Goal: Task Accomplishment & Management: Manage account settings

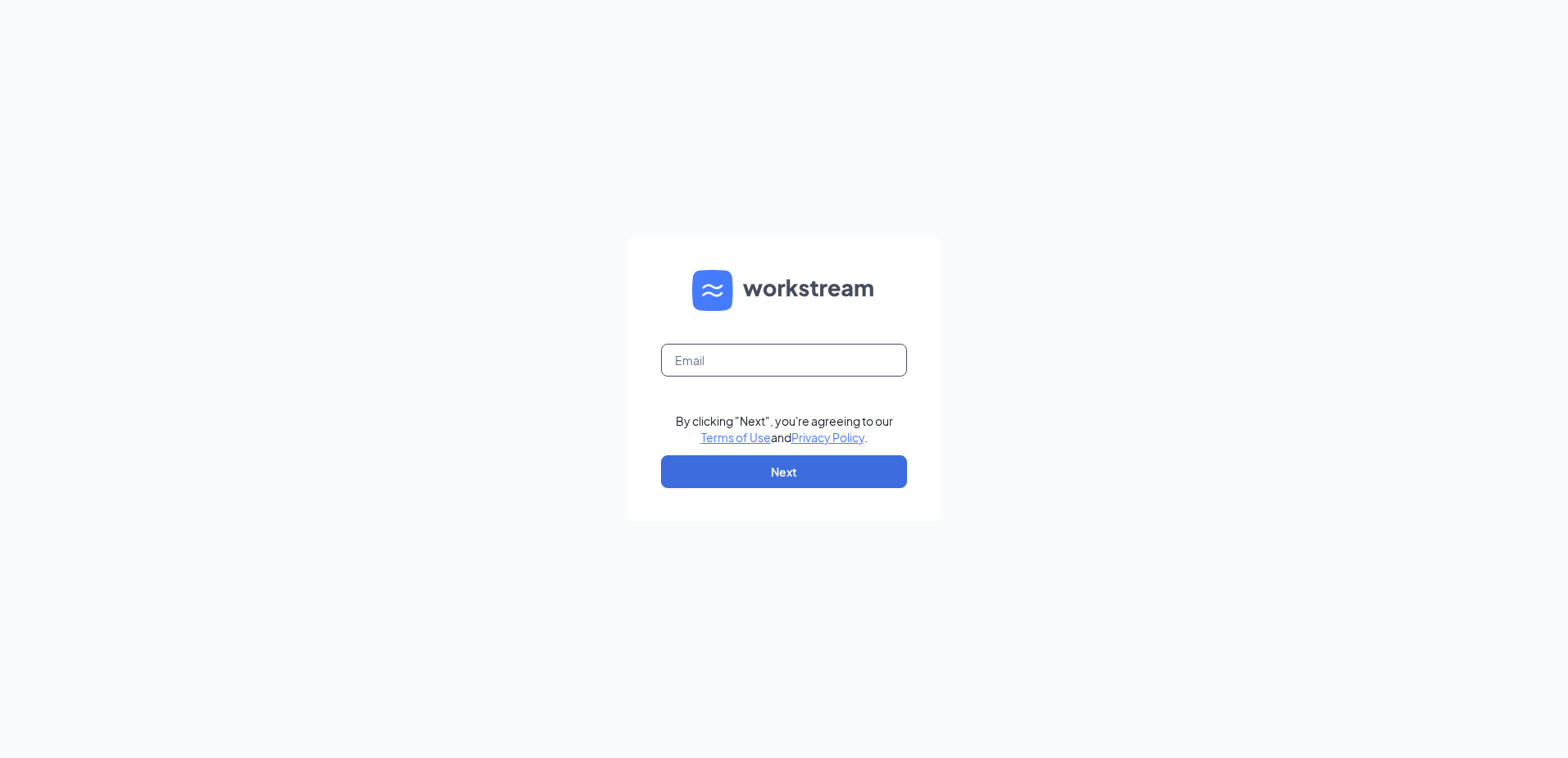
click at [775, 360] on input "text" at bounding box center [784, 360] width 246 height 33
type input "[EMAIL_ADDRESS][DOMAIN_NAME]"
click at [806, 473] on button "Next" at bounding box center [784, 471] width 246 height 33
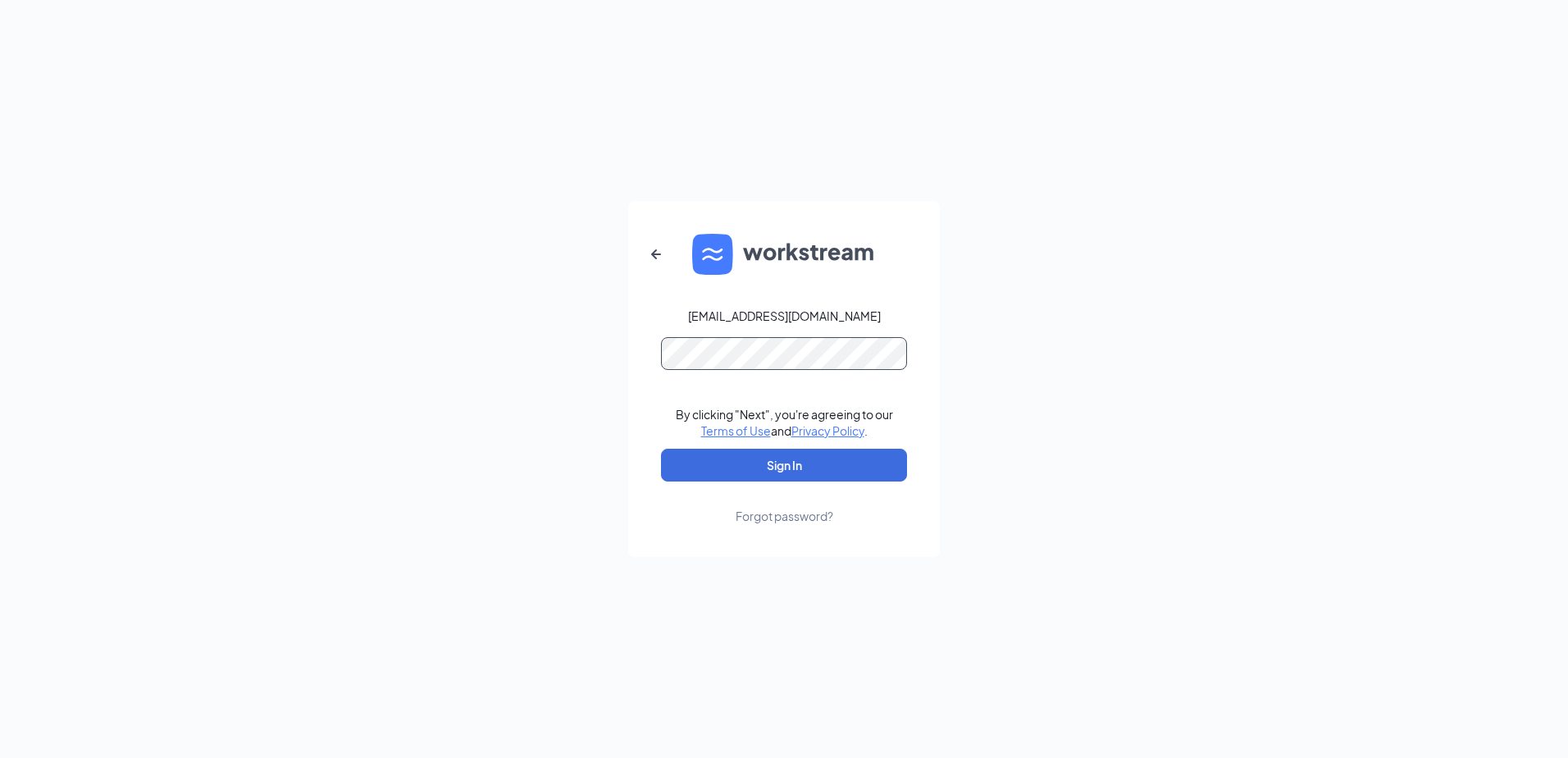
click at [661, 448] on button "Sign In" at bounding box center [784, 464] width 246 height 33
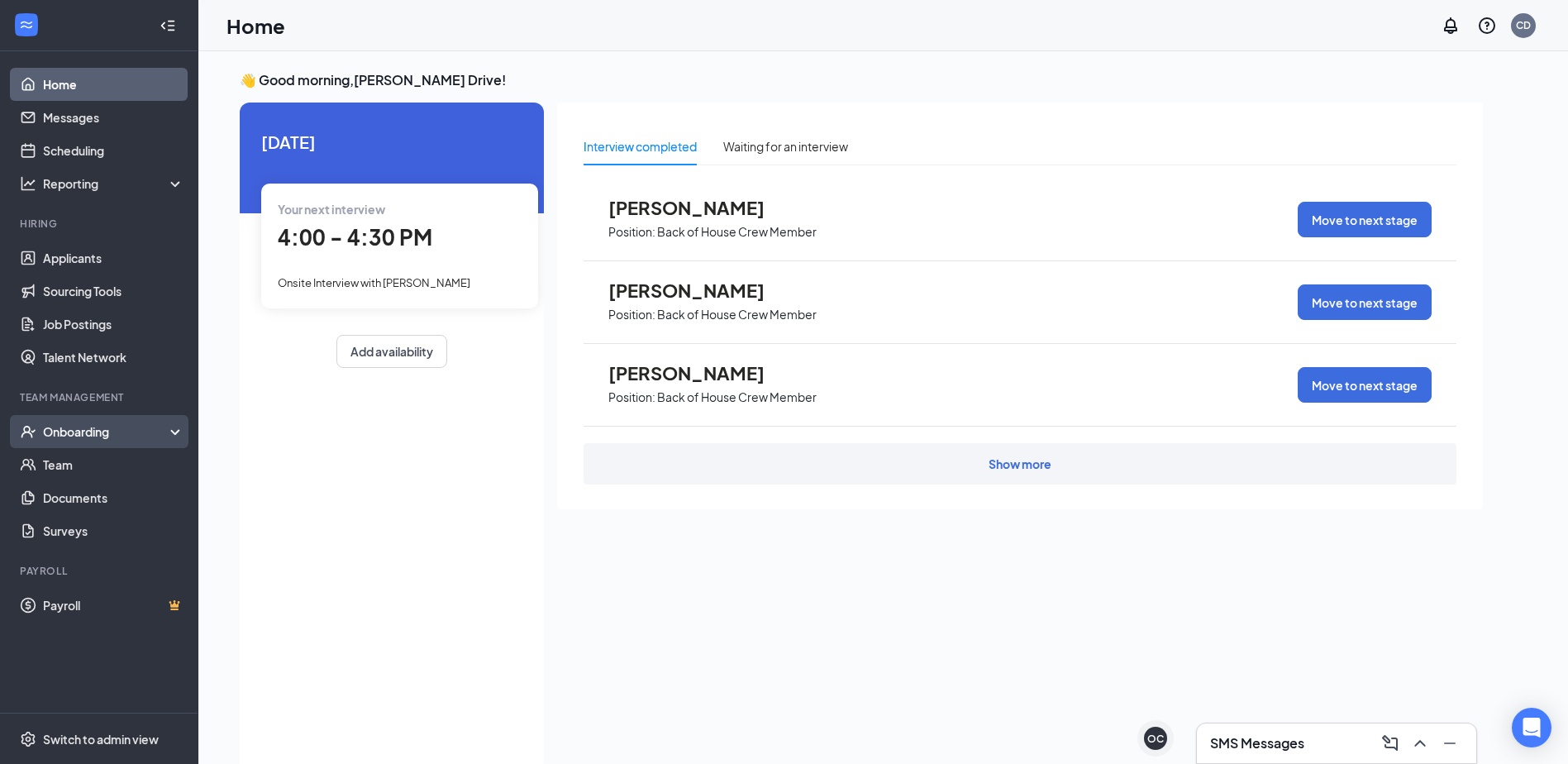
click at [105, 440] on div "Onboarding" at bounding box center [107, 432] width 127 height 17
click at [86, 438] on div "Onboarding" at bounding box center [107, 432] width 127 height 17
click at [72, 260] on link "Applicants" at bounding box center [113, 258] width 142 height 33
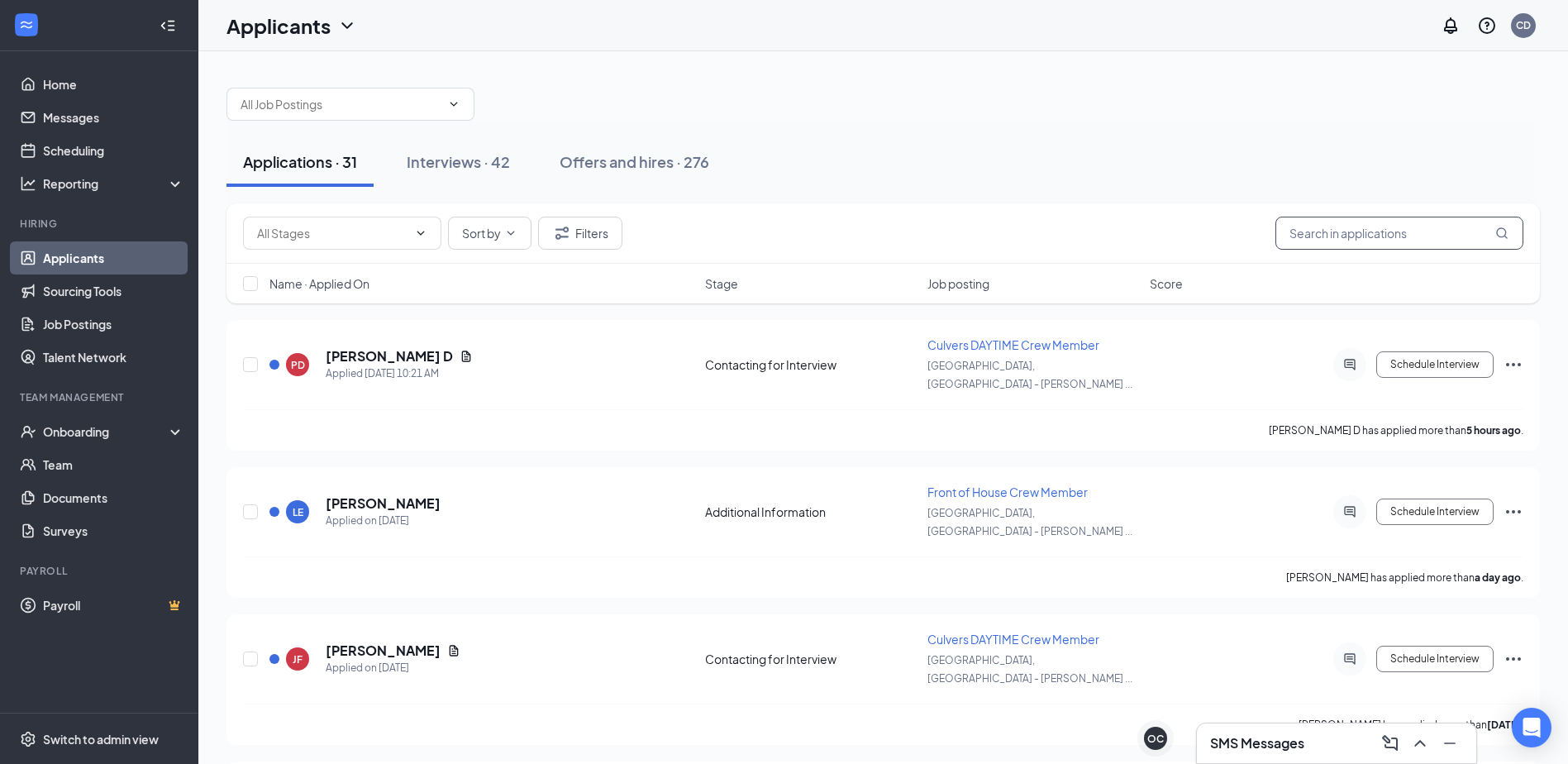
click at [1347, 234] on input "text" at bounding box center [1399, 232] width 248 height 33
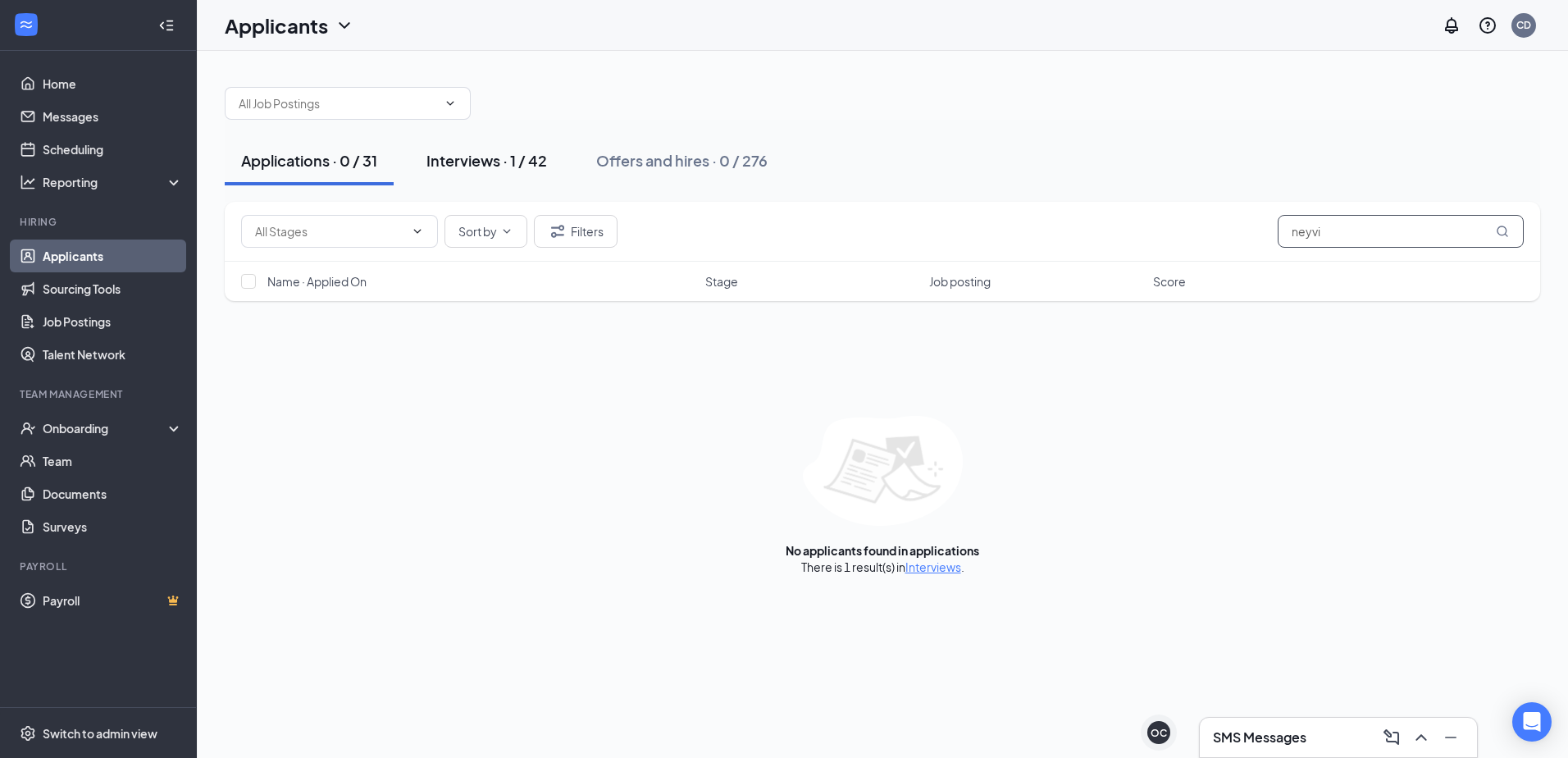
type input "neyvi"
click at [472, 160] on div "Interviews · 1 / 42" at bounding box center [487, 160] width 121 height 20
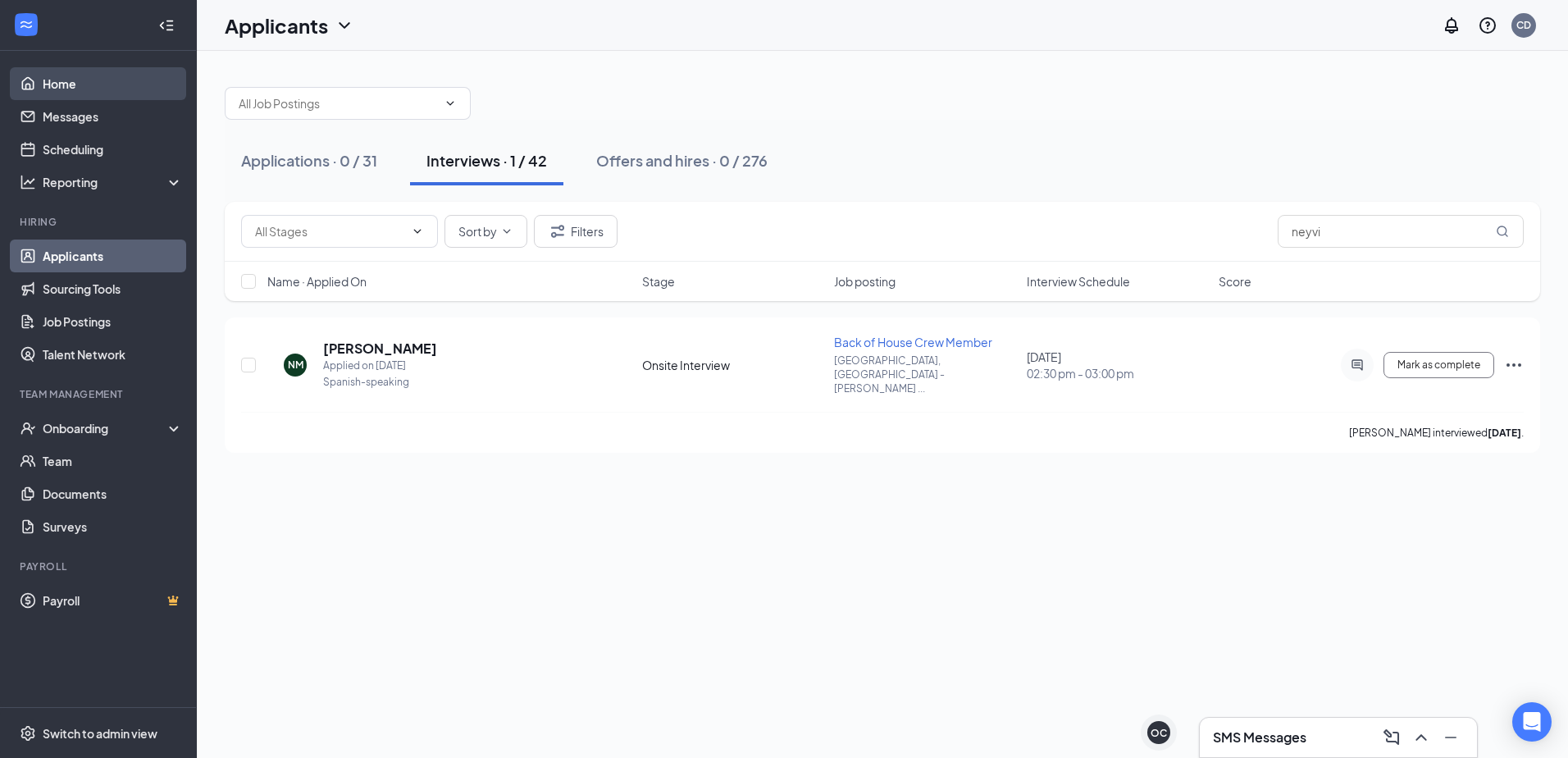
click at [67, 86] on link "Home" at bounding box center [113, 83] width 140 height 33
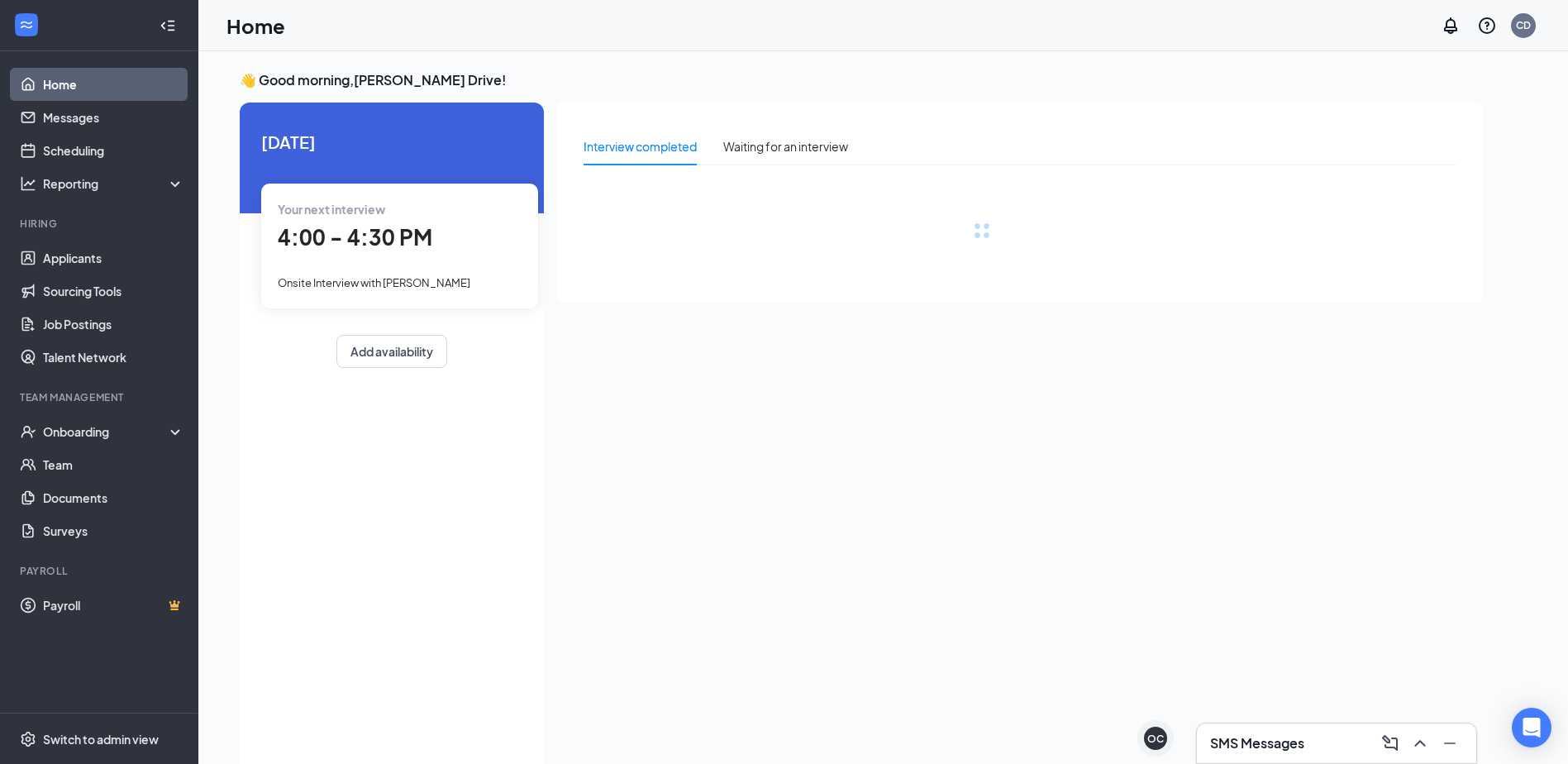
click at [346, 232] on span "4:00 - 4:30 PM" at bounding box center [354, 236] width 155 height 27
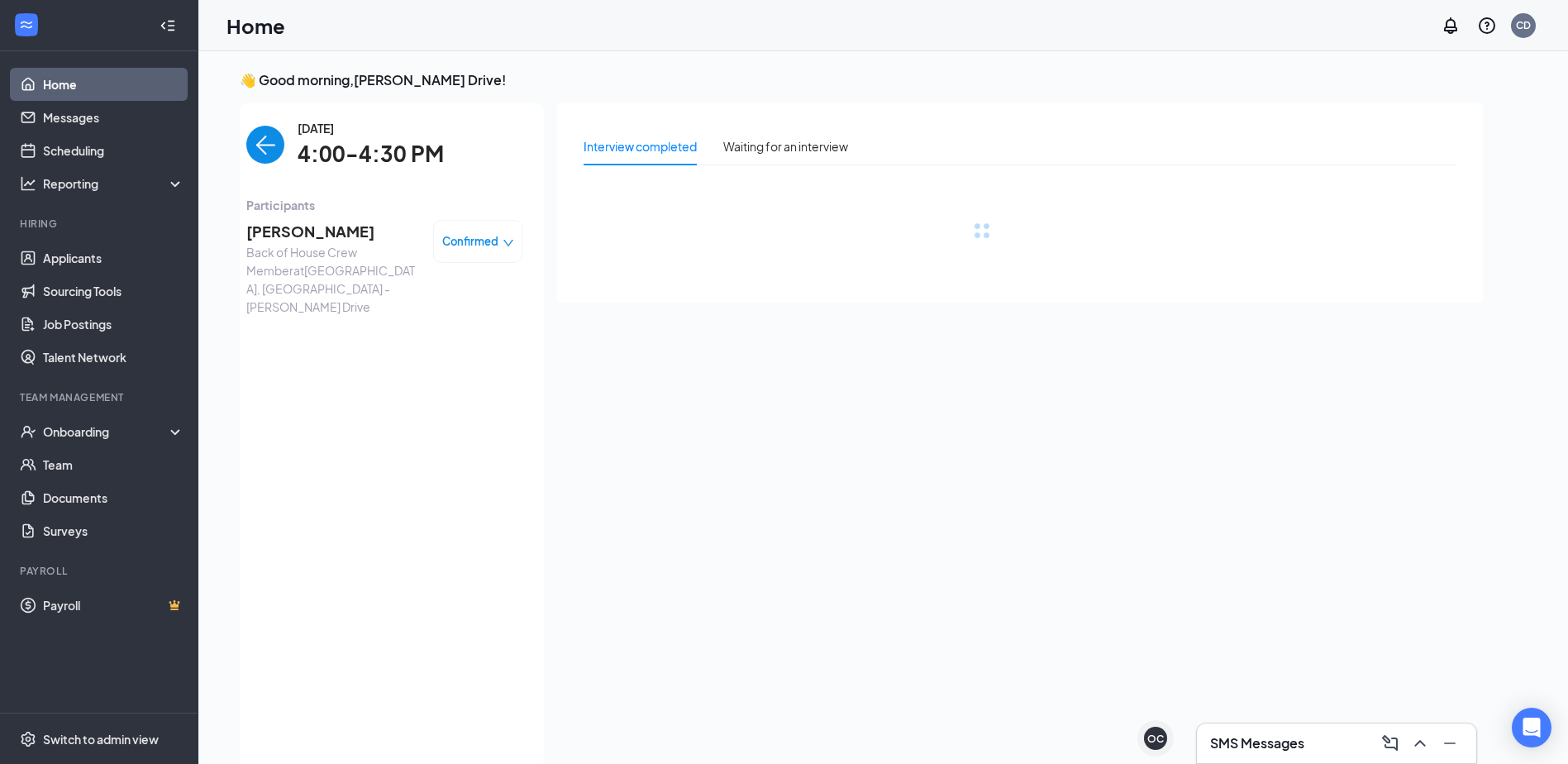
scroll to position [7, 0]
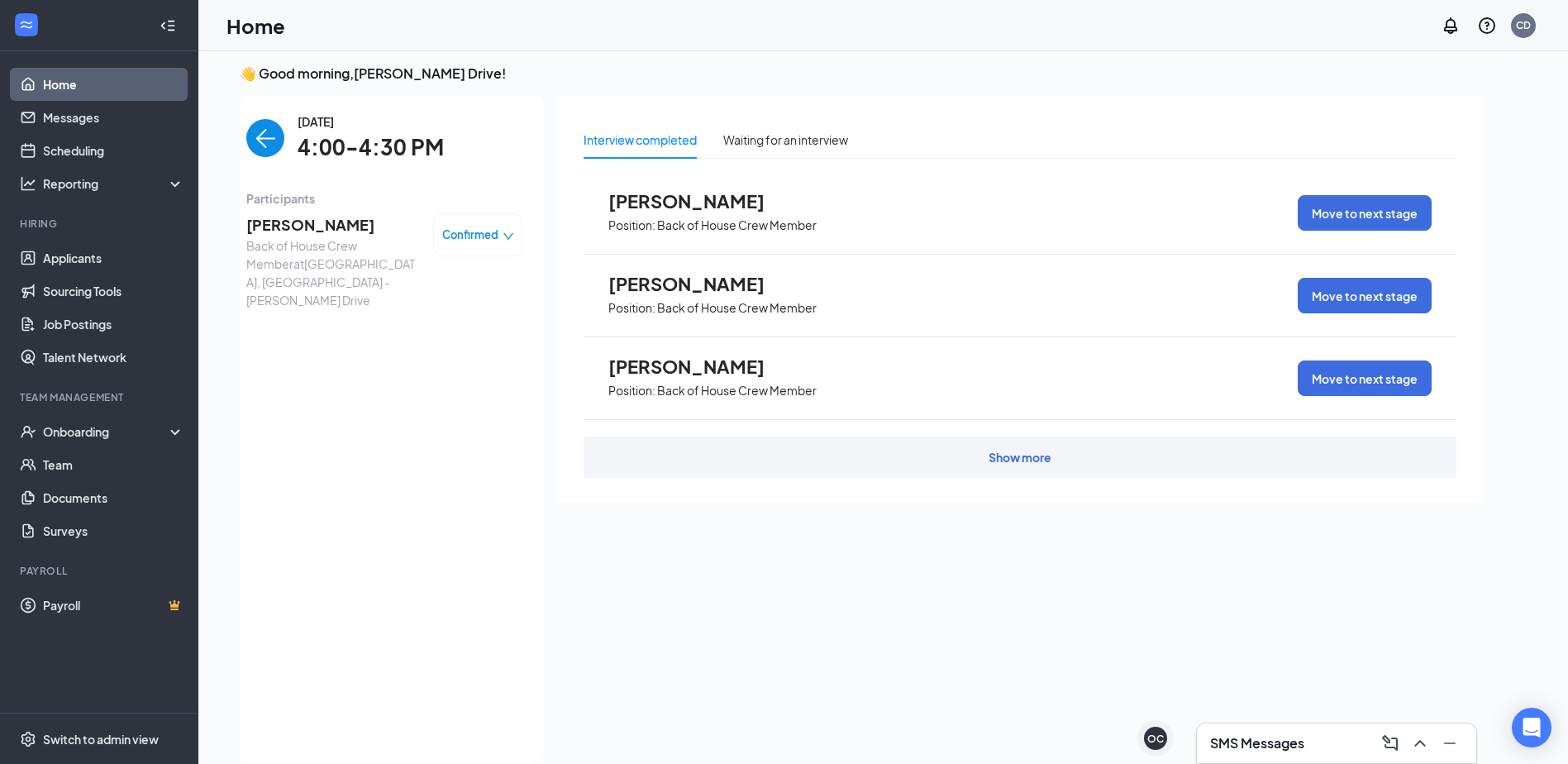
click at [321, 221] on span "[PERSON_NAME]" at bounding box center [333, 225] width 173 height 23
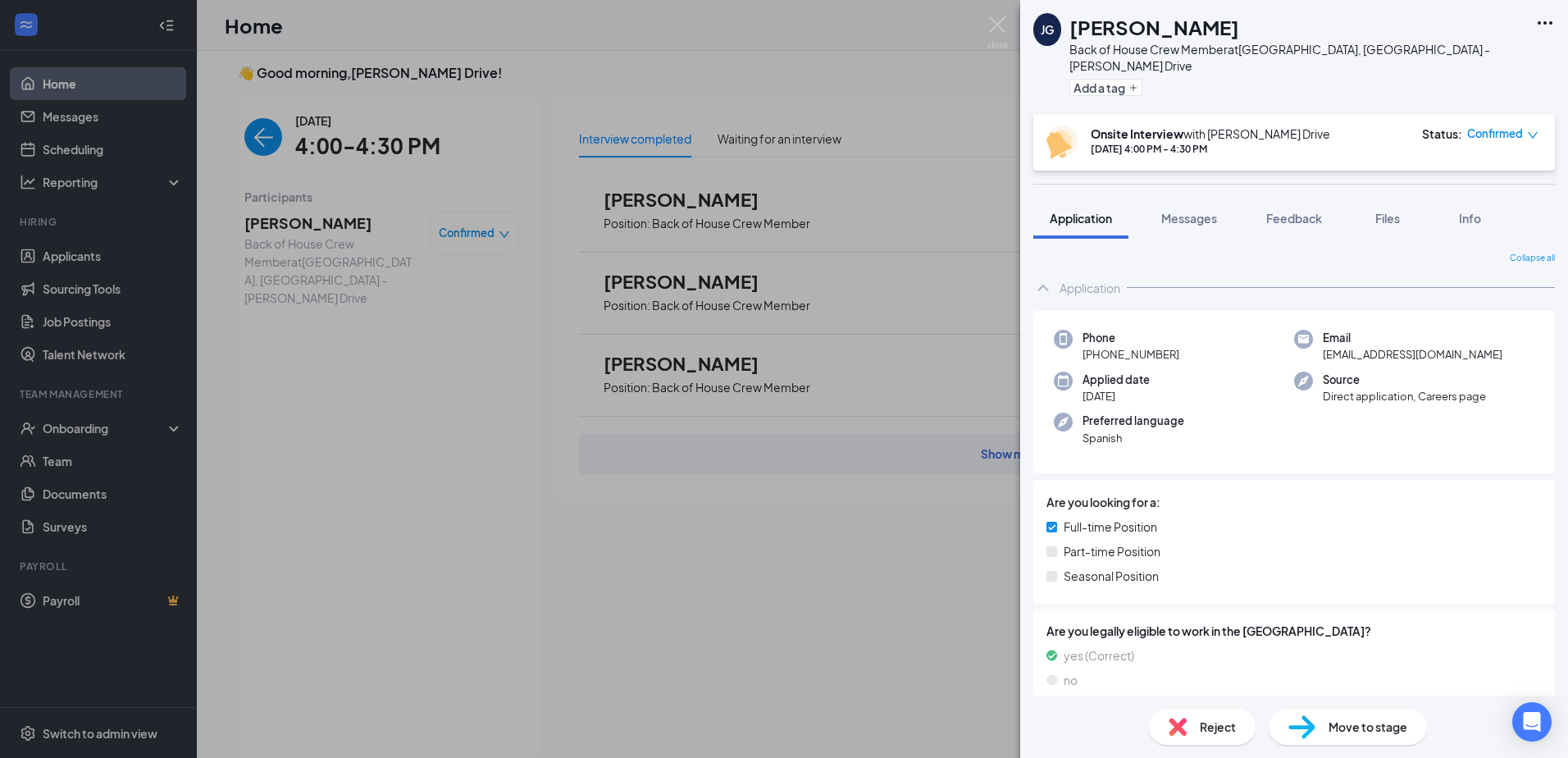
click at [1545, 22] on icon "Ellipses" at bounding box center [1546, 23] width 15 height 4
click at [1487, 53] on link "View full application" at bounding box center [1456, 60] width 177 height 17
click at [1000, 23] on img at bounding box center [998, 33] width 20 height 32
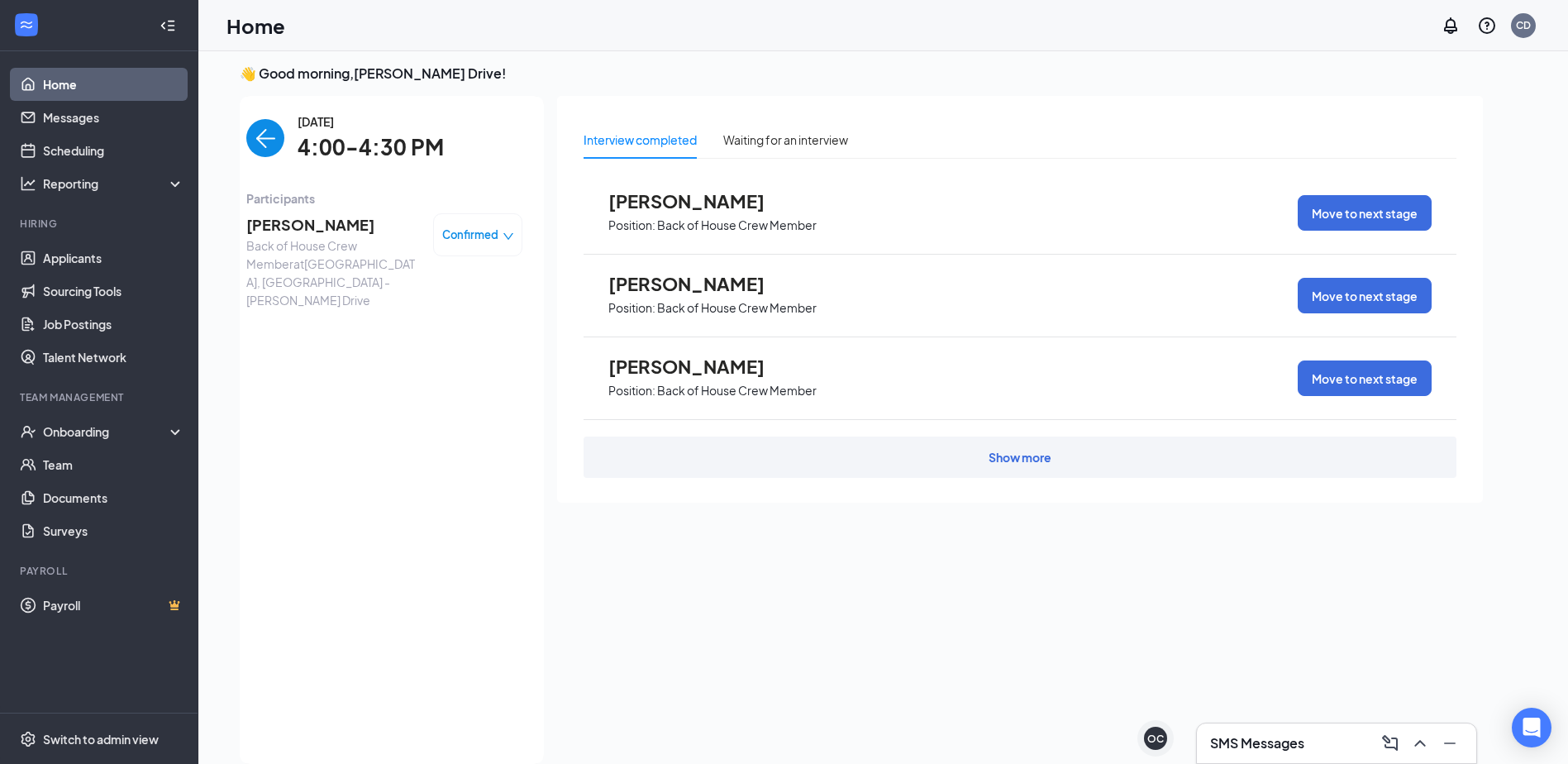
click at [271, 143] on img "back-button" at bounding box center [265, 138] width 38 height 38
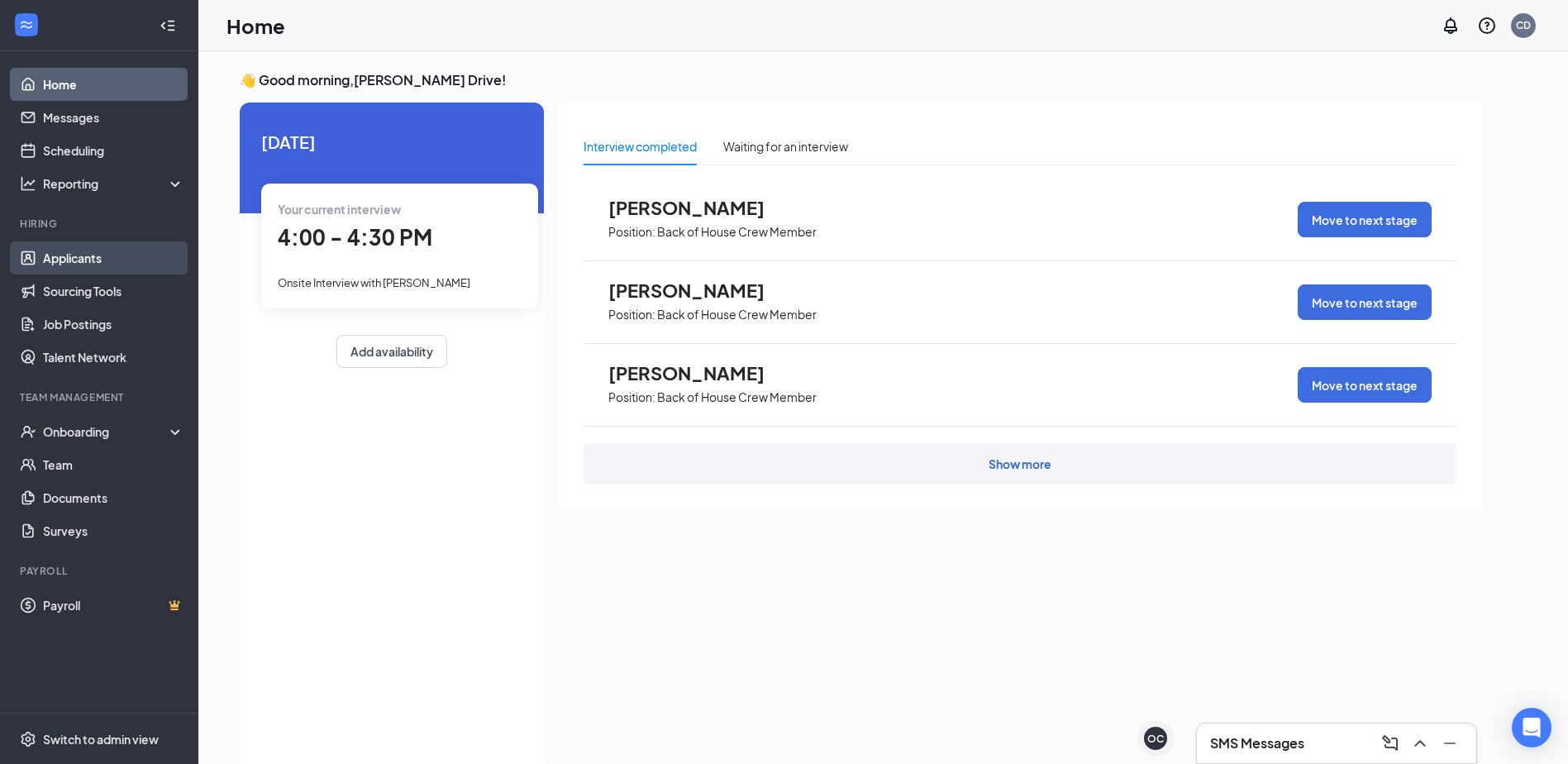
click at [85, 252] on link "Applicants" at bounding box center [113, 258] width 142 height 33
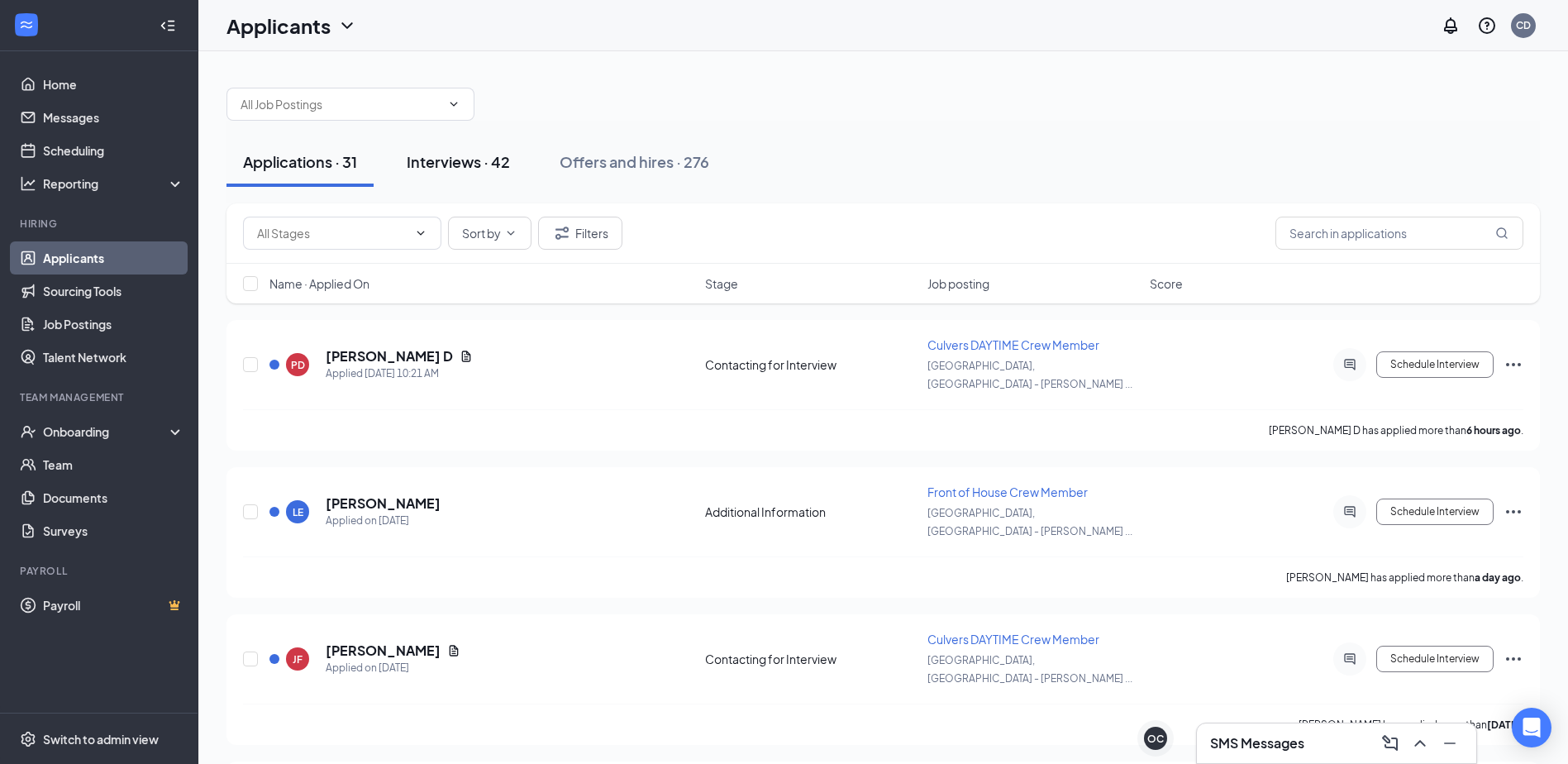
click at [457, 164] on div "Interviews · 42" at bounding box center [458, 161] width 103 height 21
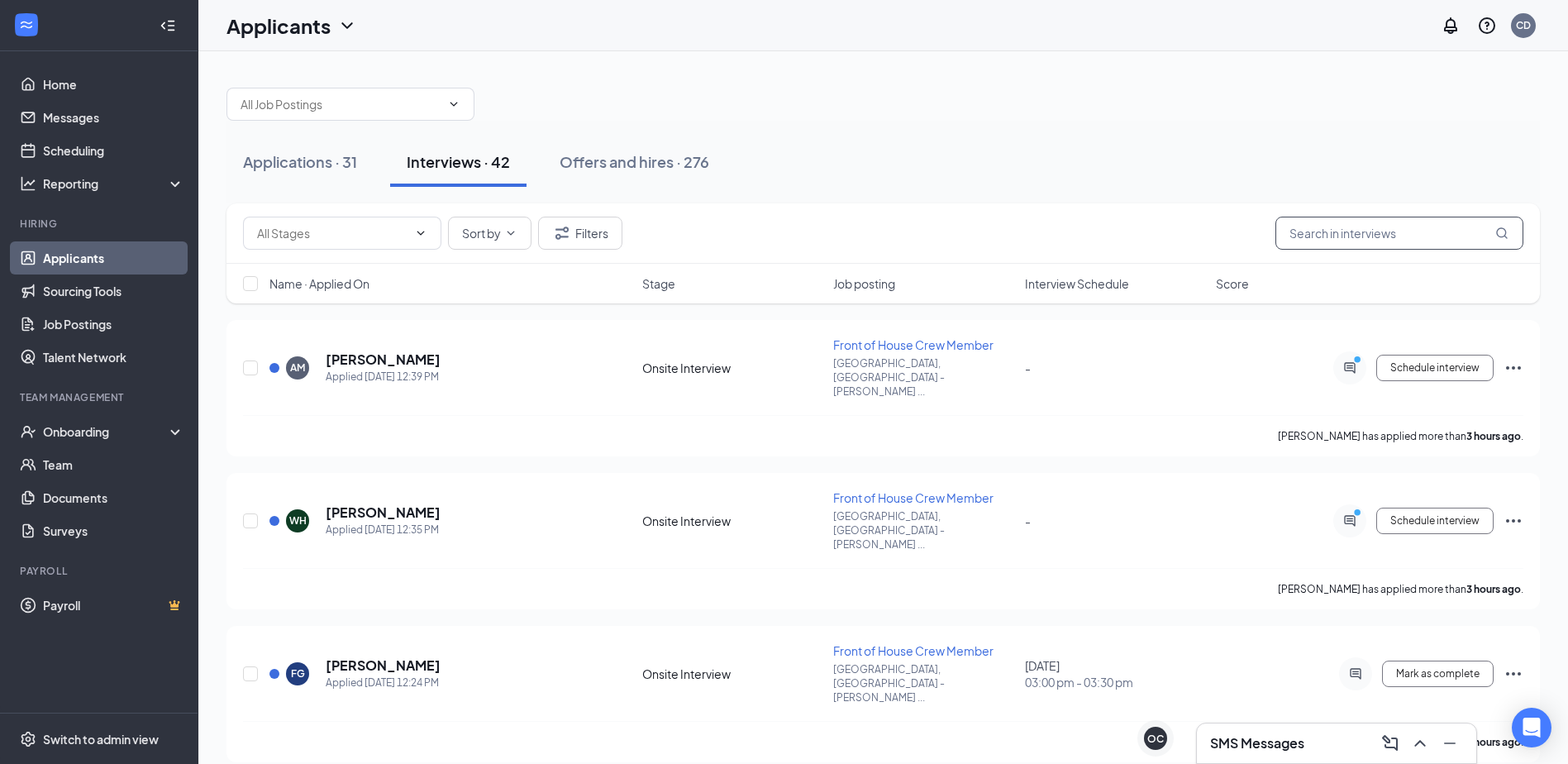
click at [1381, 232] on input "text" at bounding box center [1399, 232] width 248 height 33
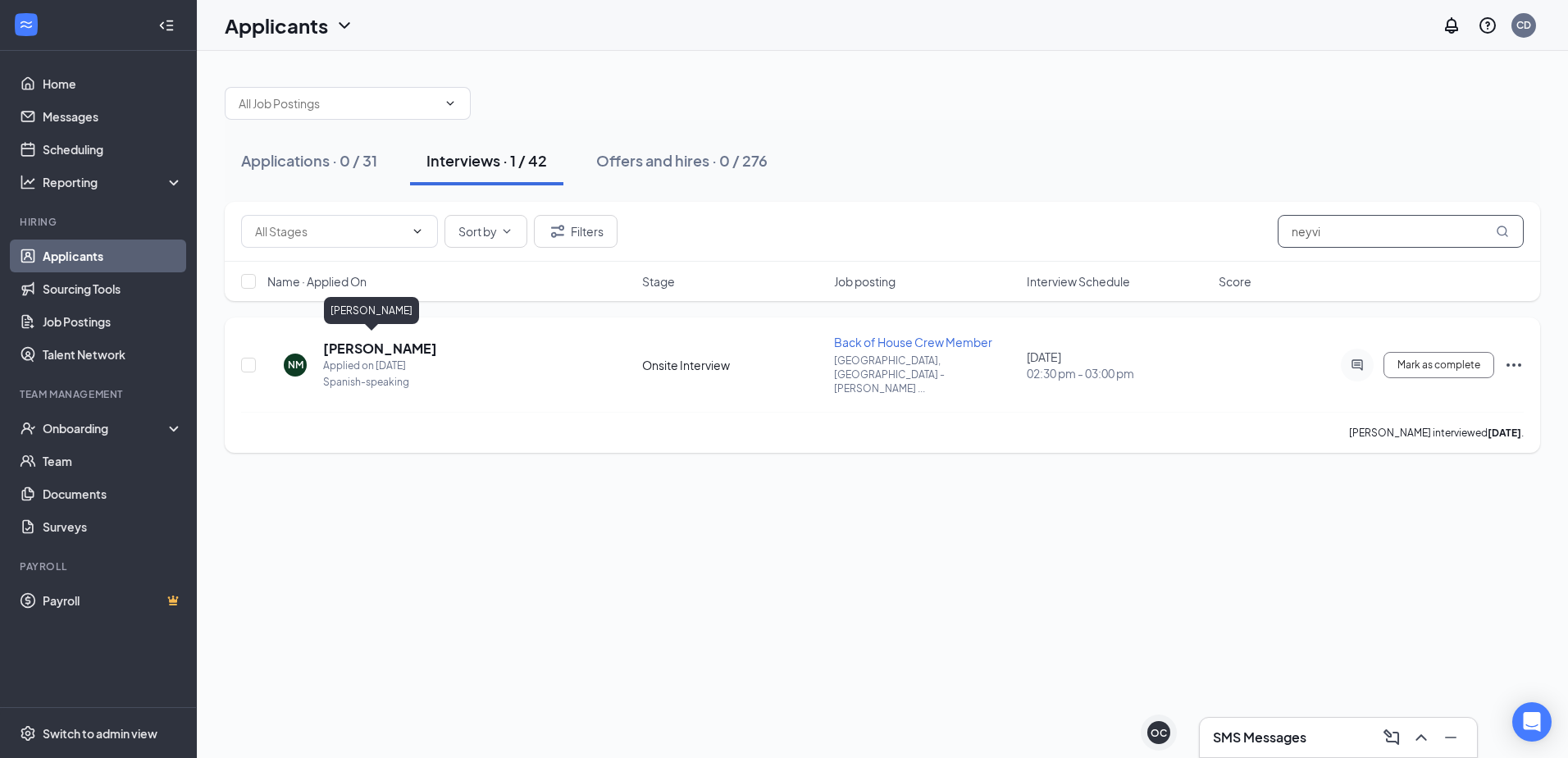
type input "neyvi"
click at [365, 343] on h5 "[PERSON_NAME]" at bounding box center [379, 348] width 114 height 18
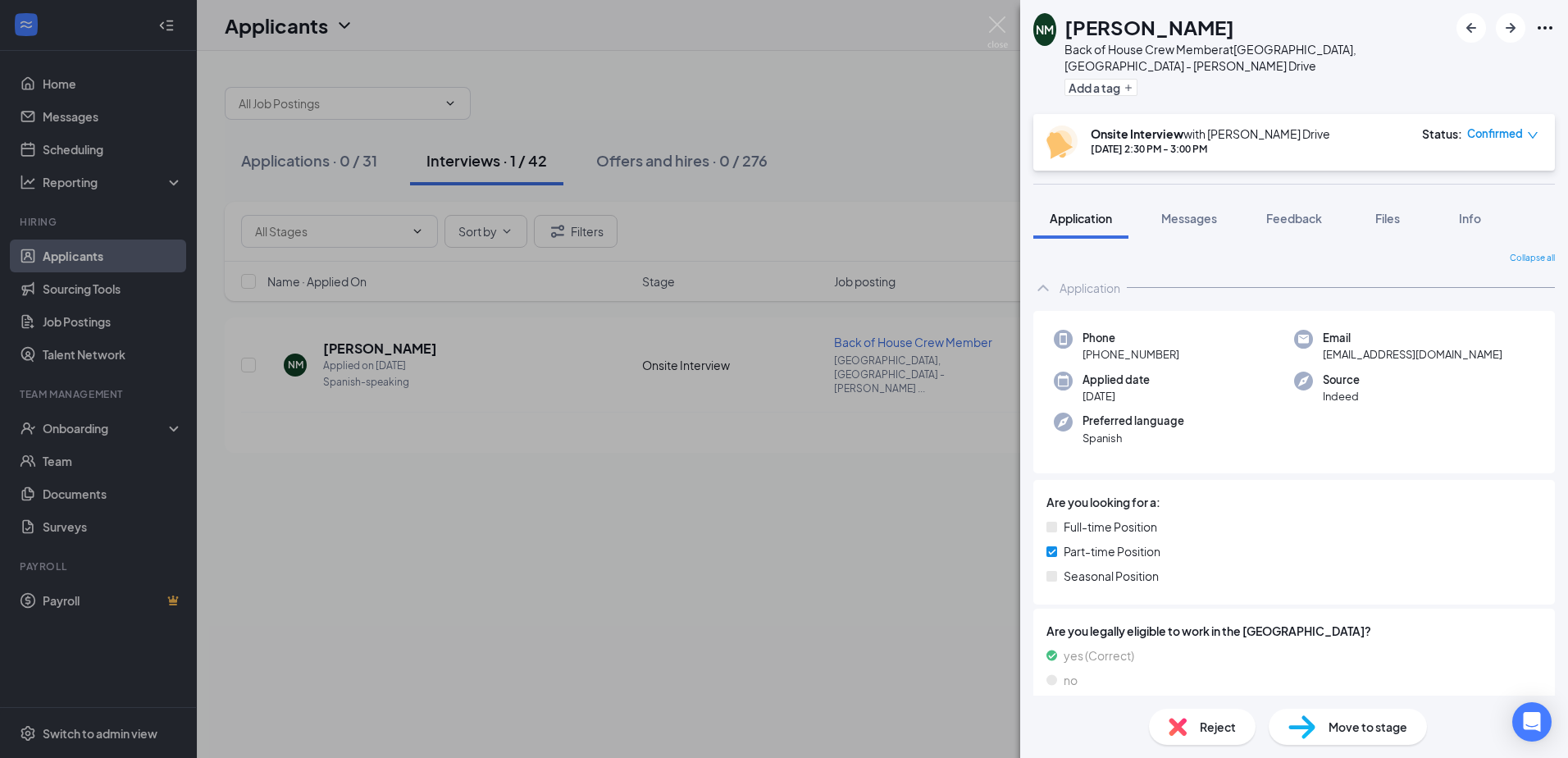
click at [865, 122] on div "NM [PERSON_NAME] M Back of House Crew Member at [GEOGRAPHIC_DATA], [GEOGRAPHIC_…" at bounding box center [784, 379] width 1568 height 758
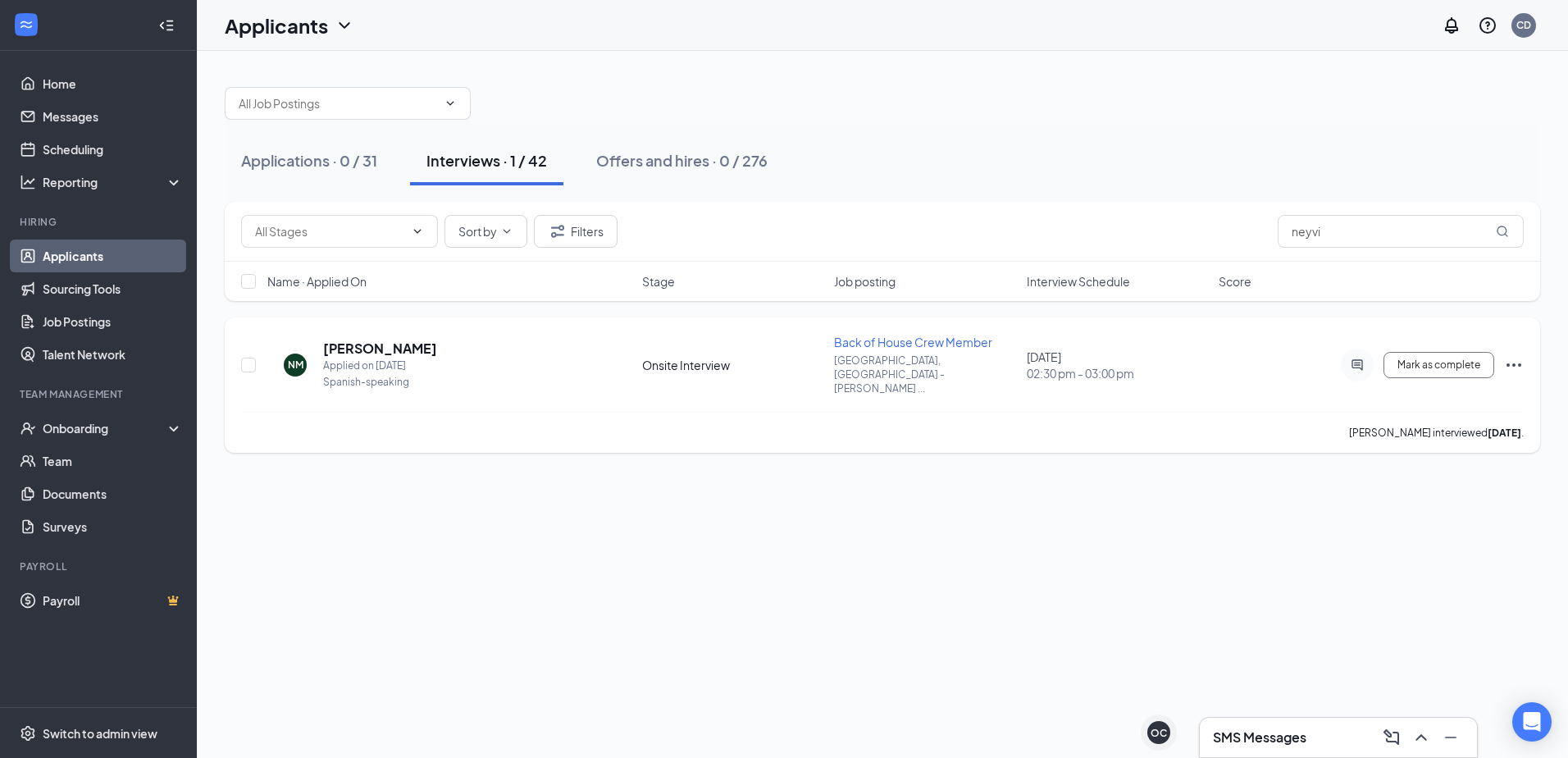
click at [1515, 361] on icon "Ellipses" at bounding box center [1513, 365] width 20 height 20
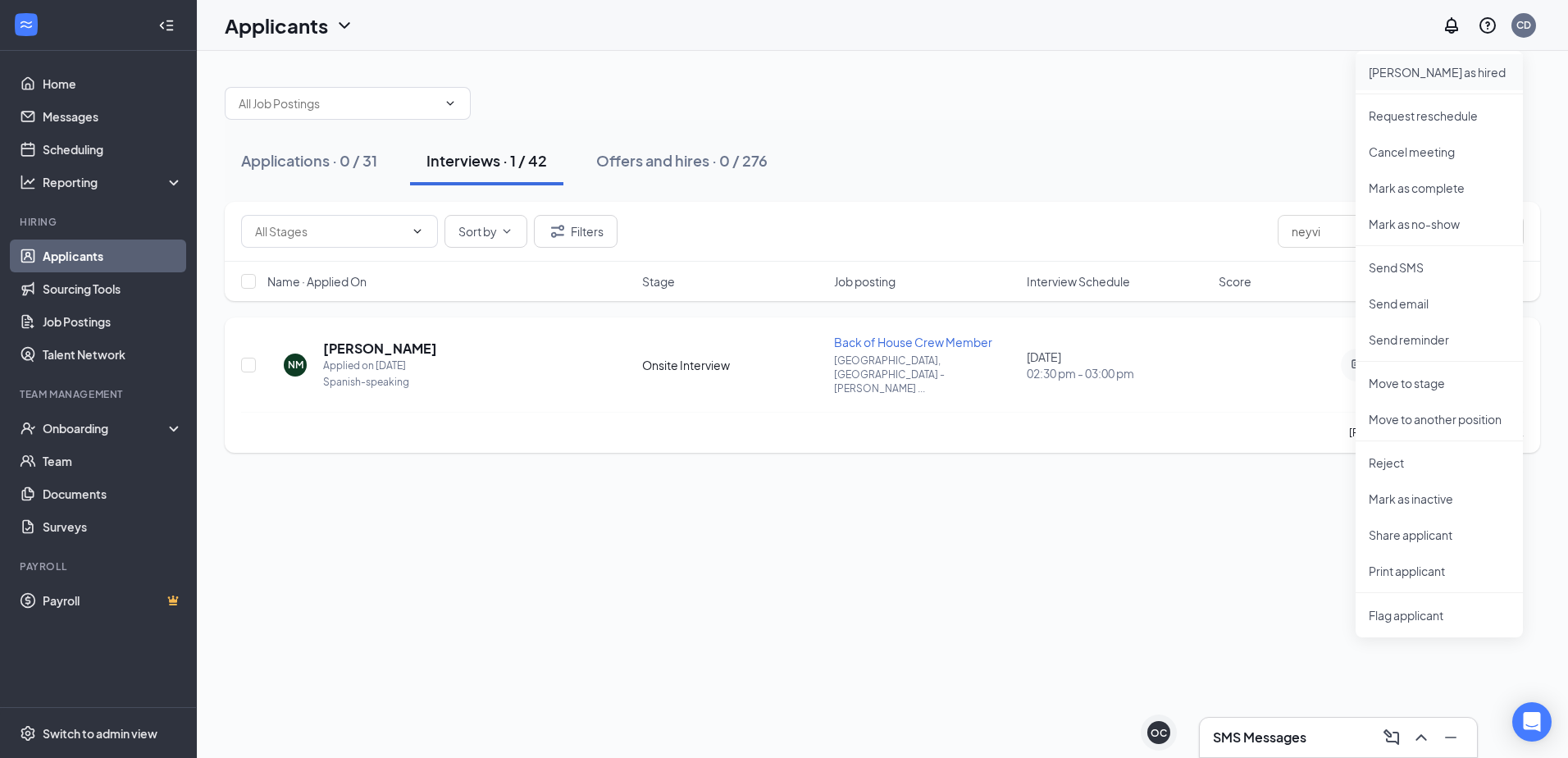
click at [1415, 77] on p "[PERSON_NAME] as hired" at bounding box center [1440, 73] width 141 height 17
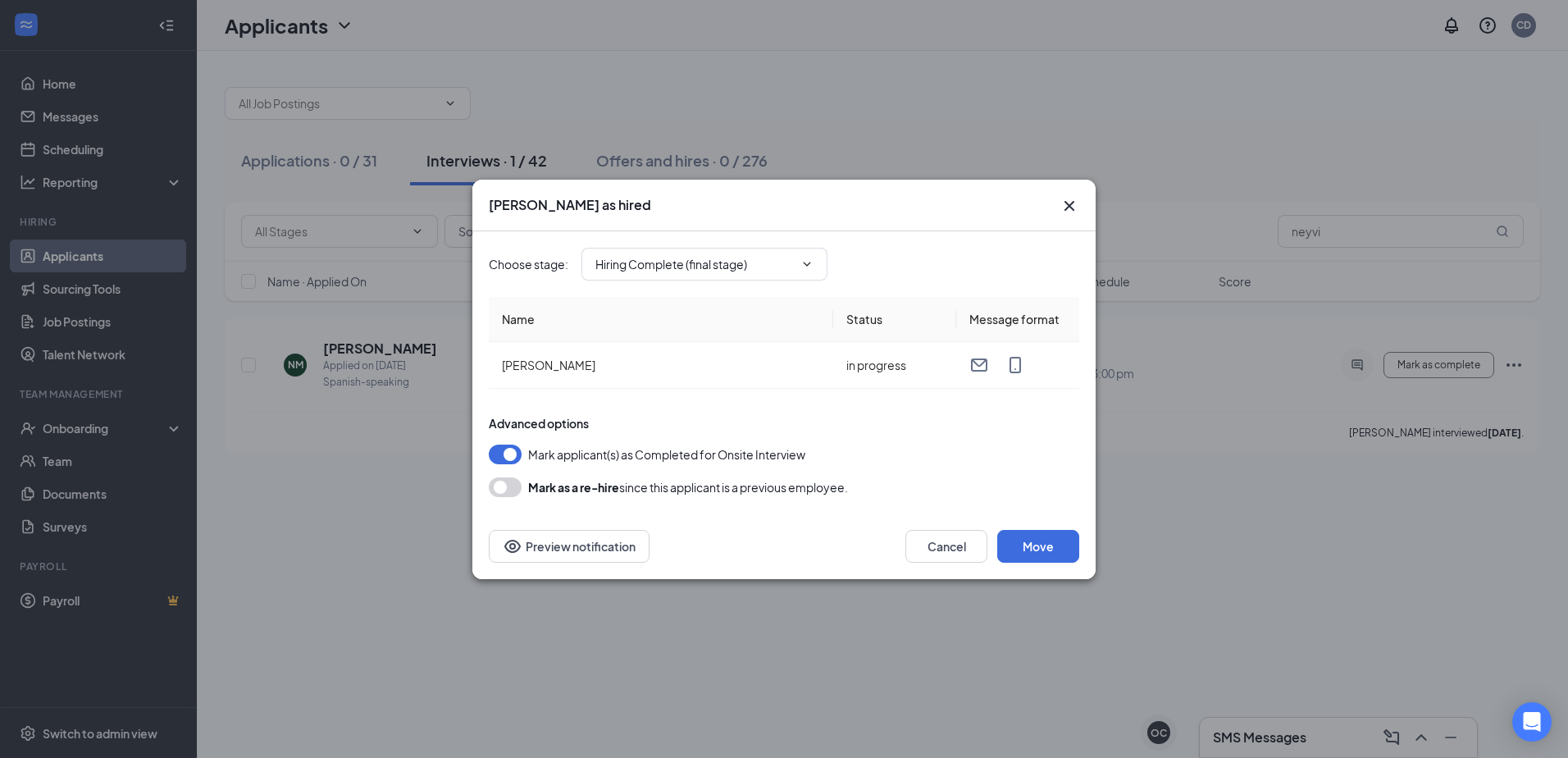
click at [1069, 208] on icon "Cross" at bounding box center [1069, 206] width 20 height 20
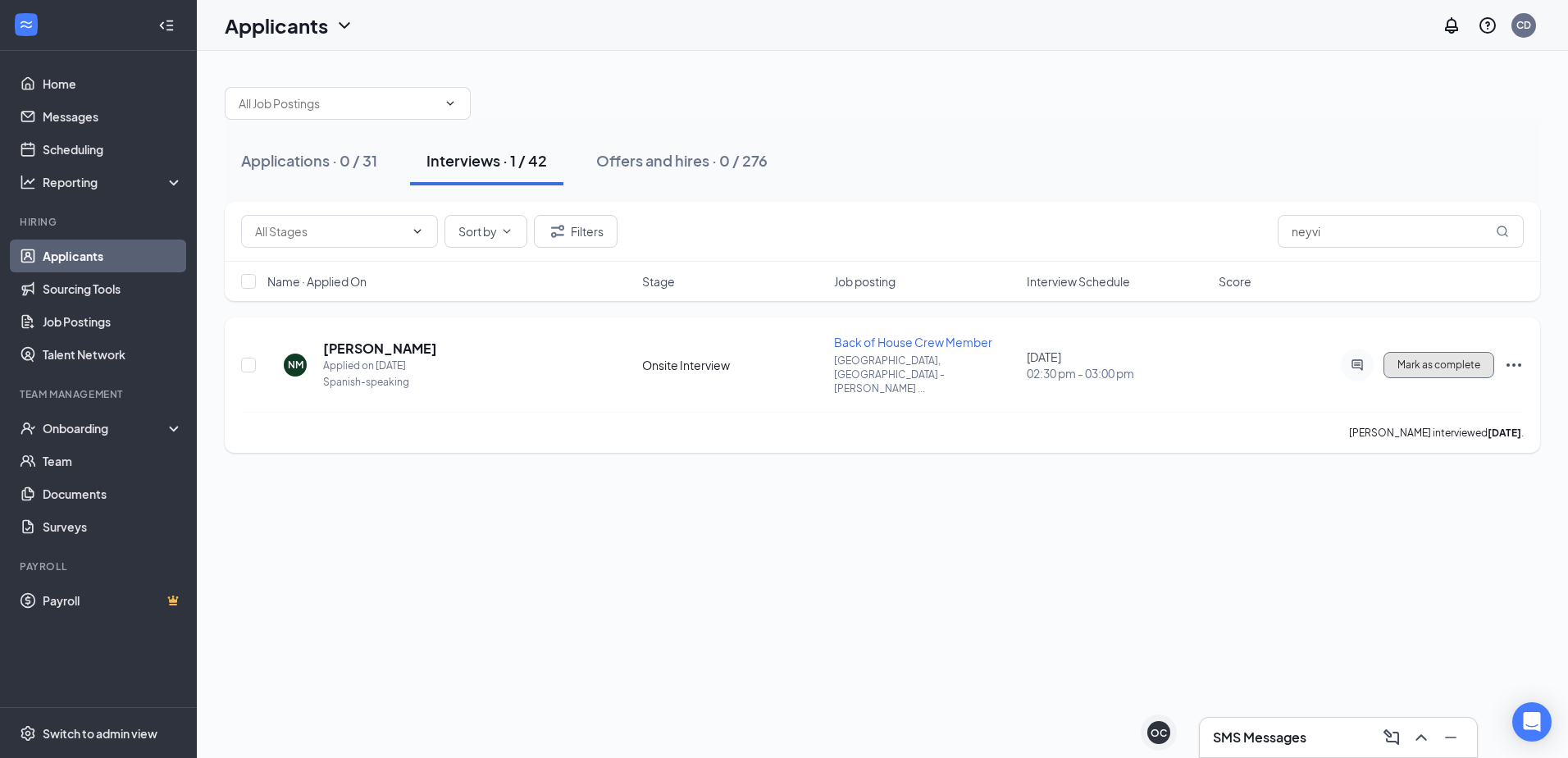
click at [1450, 363] on span "Mark as complete" at bounding box center [1439, 365] width 83 height 11
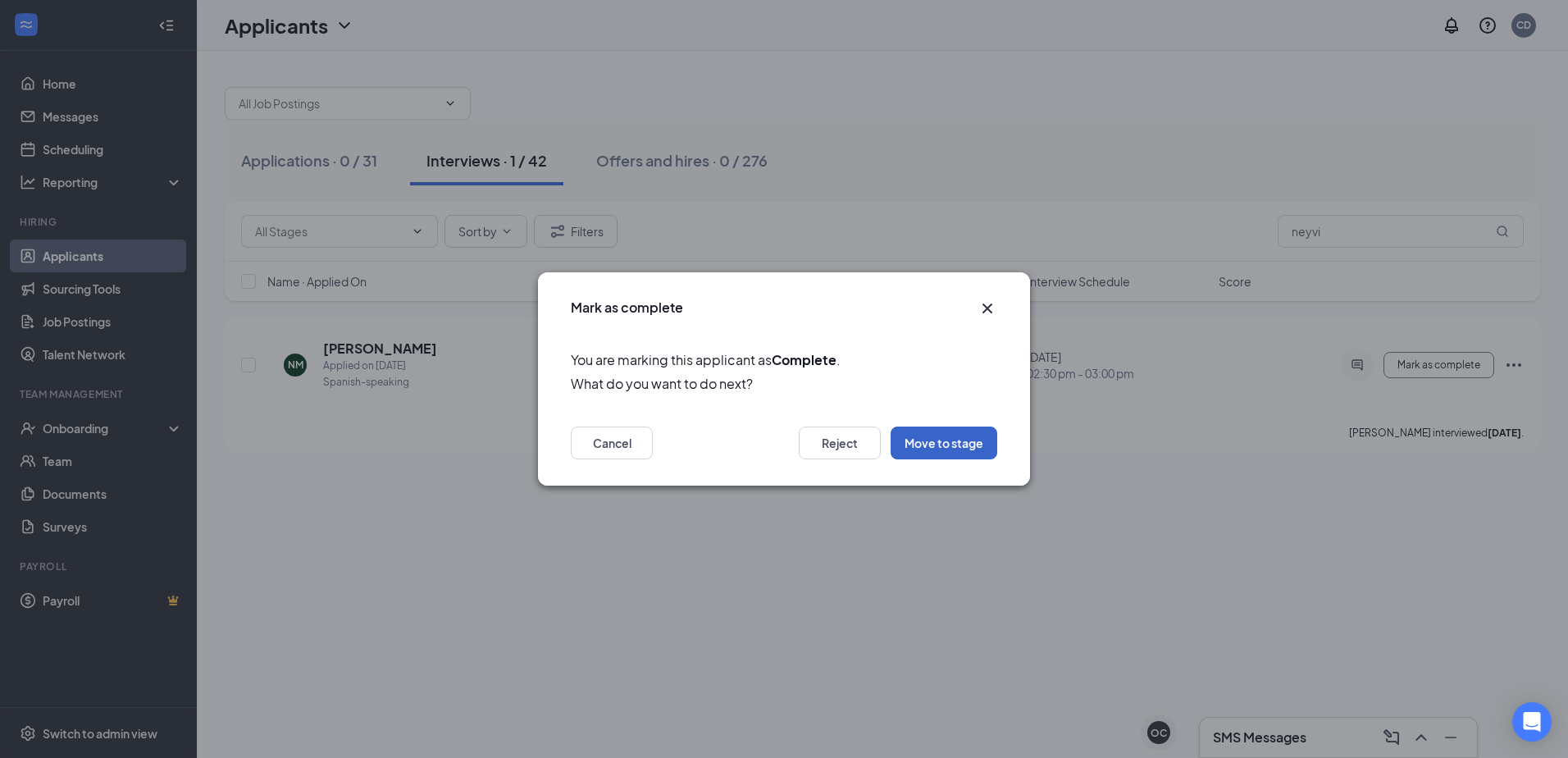
click at [931, 449] on button "Move to stage" at bounding box center [944, 443] width 107 height 33
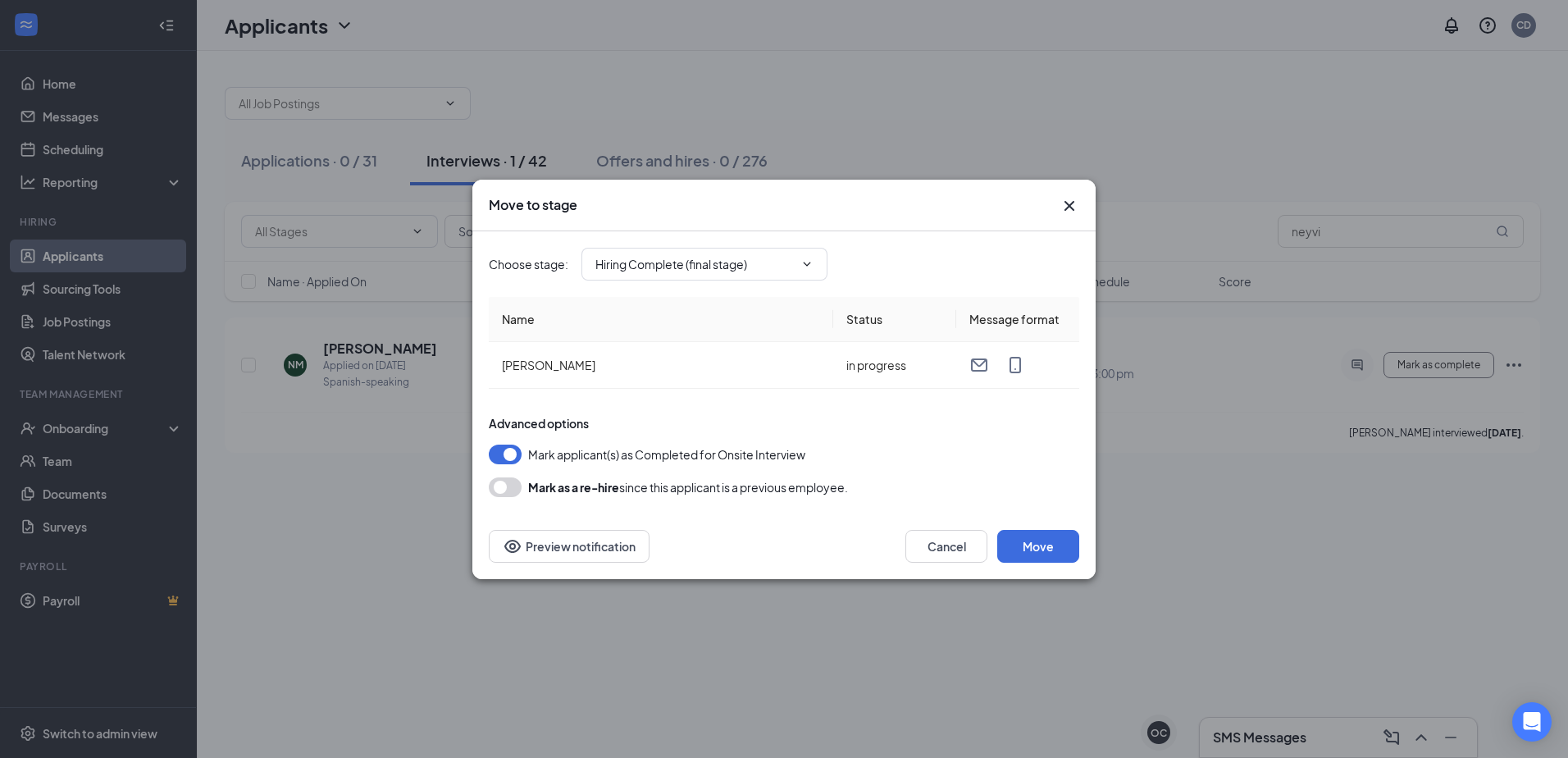
click at [1064, 204] on icon "Cross" at bounding box center [1069, 206] width 20 height 20
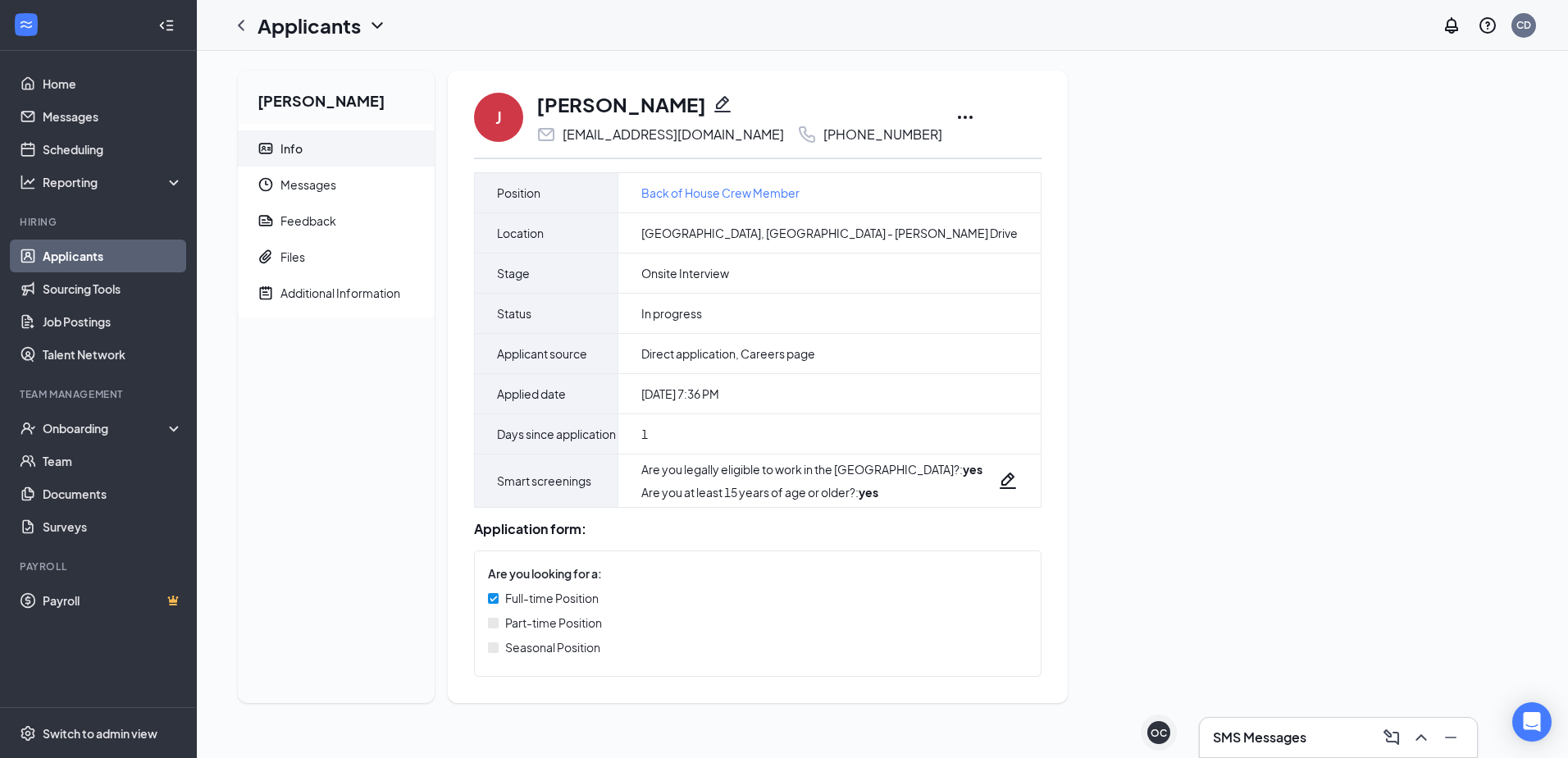
click at [955, 117] on icon "Ellipses" at bounding box center [964, 117] width 20 height 20
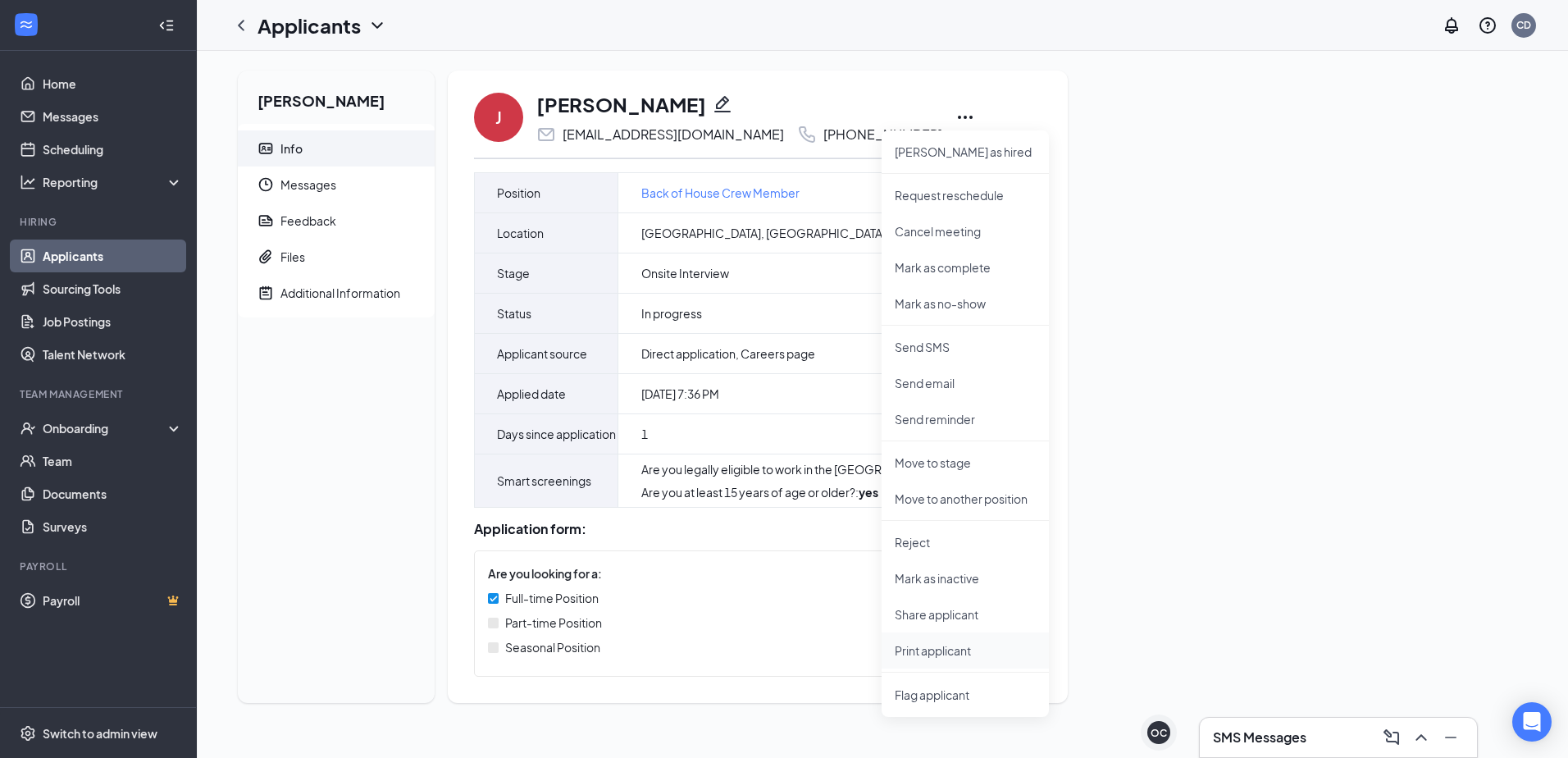
click at [976, 649] on p "Print applicant" at bounding box center [965, 651] width 141 height 17
